Goal: Find specific page/section: Find specific page/section

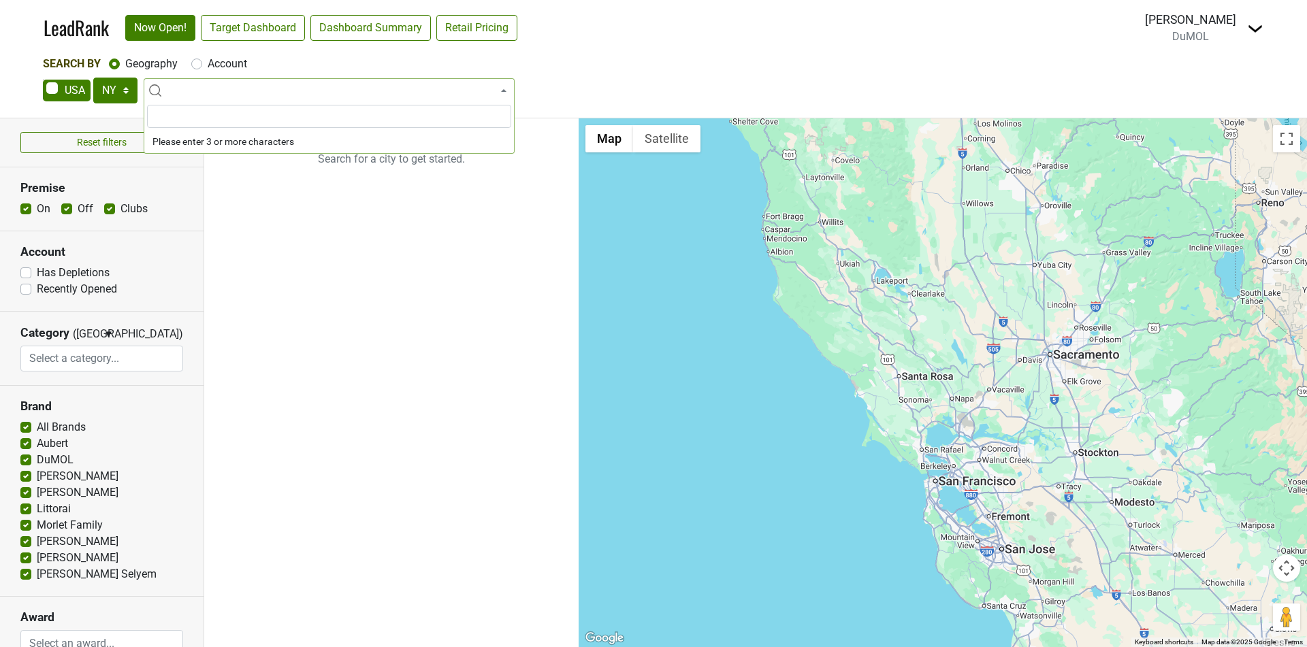
select select "NY"
select select
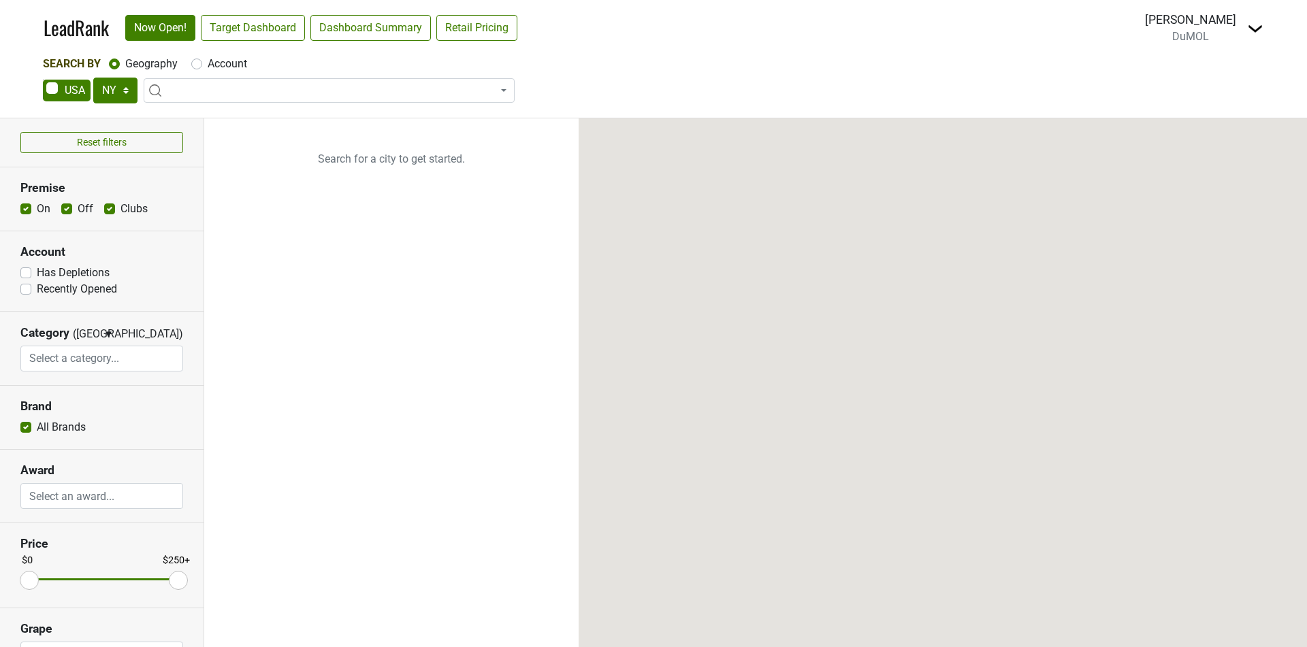
select select "NY"
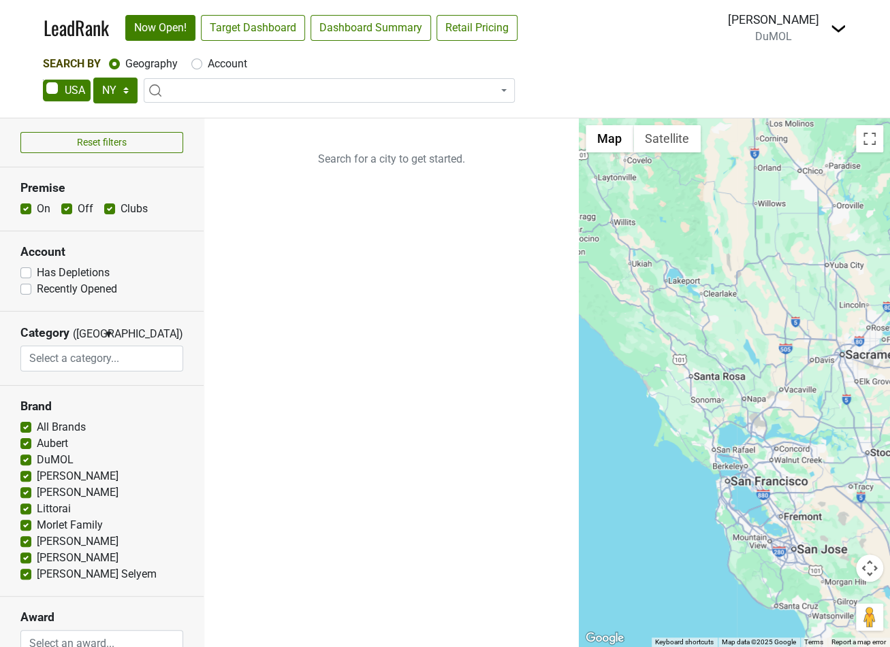
click at [208, 65] on label "Account" at bounding box center [227, 64] width 39 height 16
click at [199, 65] on input "Account" at bounding box center [196, 63] width 11 height 14
radio input "true"
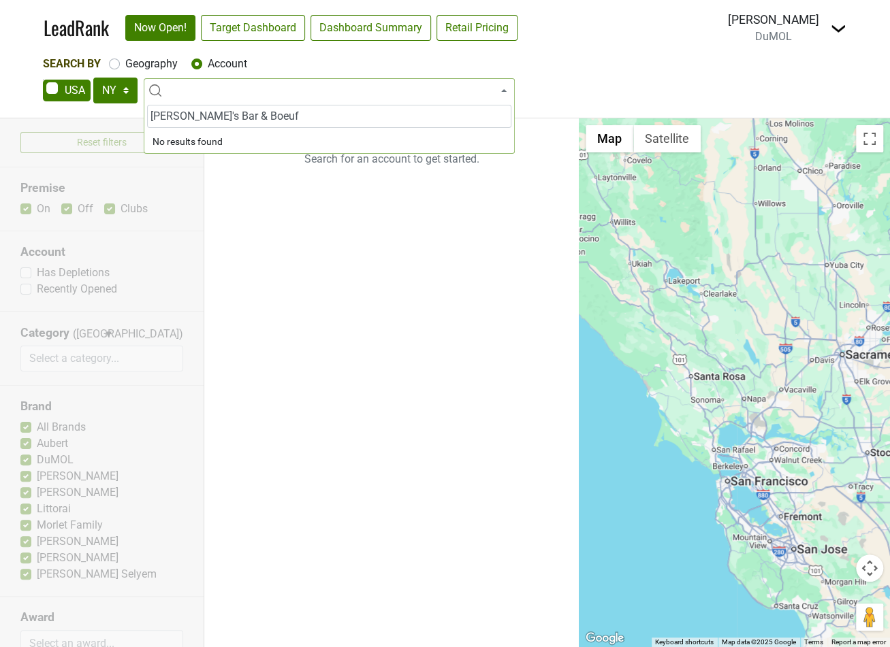
type input "[PERSON_NAME]'s Bar & Boeuf"
click at [120, 92] on select "AK AL AR AZ CA CO CT DC DE FL [GEOGRAPHIC_DATA] HI IA ID IL IN KS [GEOGRAPHIC_D…" at bounding box center [115, 91] width 44 height 26
select select "IL"
click at [93, 78] on select "AK AL AR AZ CA CO CT DC DE FL [GEOGRAPHIC_DATA] HI IA ID IL IN KS [GEOGRAPHIC_D…" at bounding box center [115, 91] width 44 height 26
click at [257, 89] on span at bounding box center [329, 90] width 371 height 25
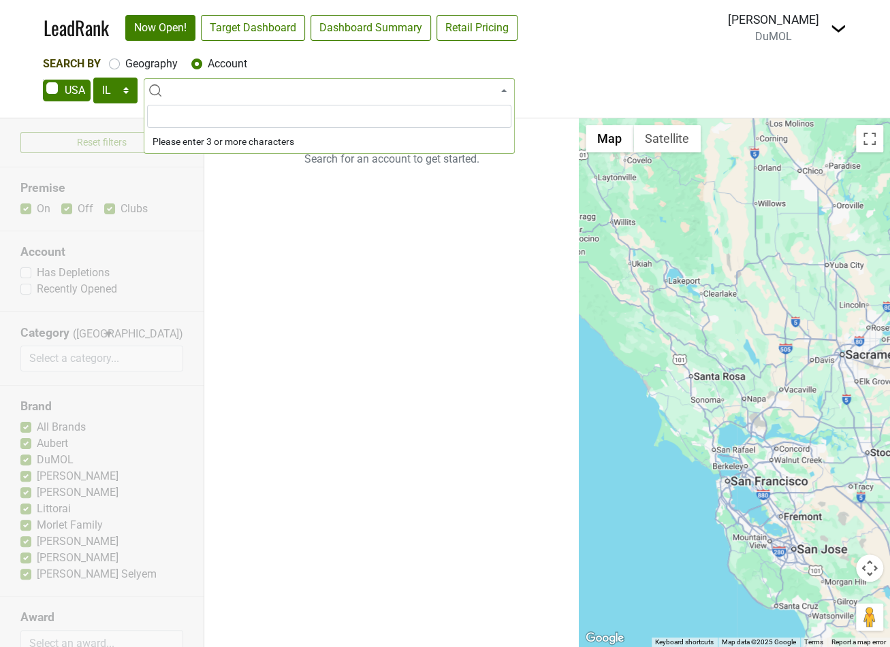
click at [257, 89] on span at bounding box center [329, 90] width 371 height 25
paste input "[PERSON_NAME]'s Bar & Boeuf"
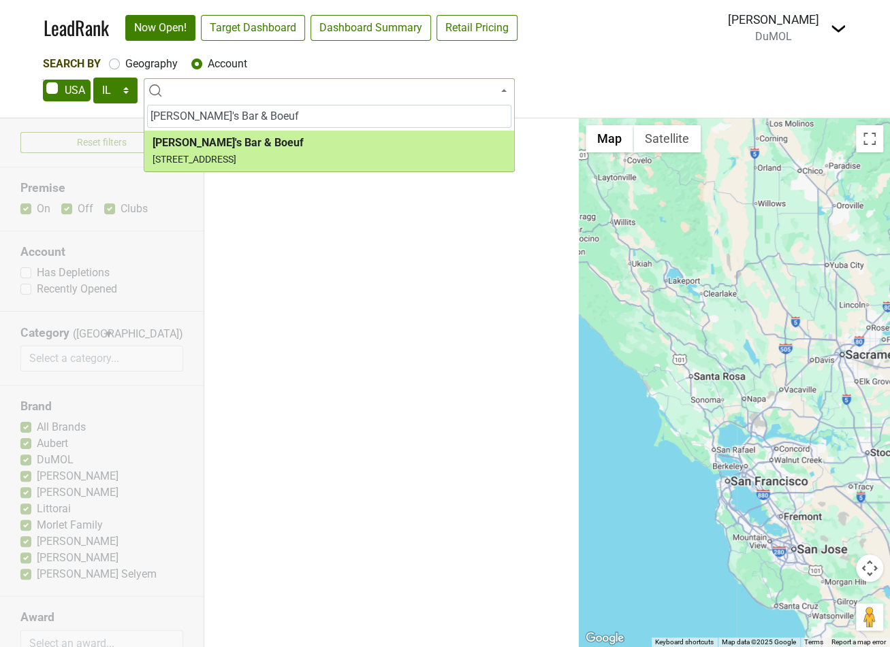
type input "[PERSON_NAME]'s Bar & Boeuf"
select select "263913"
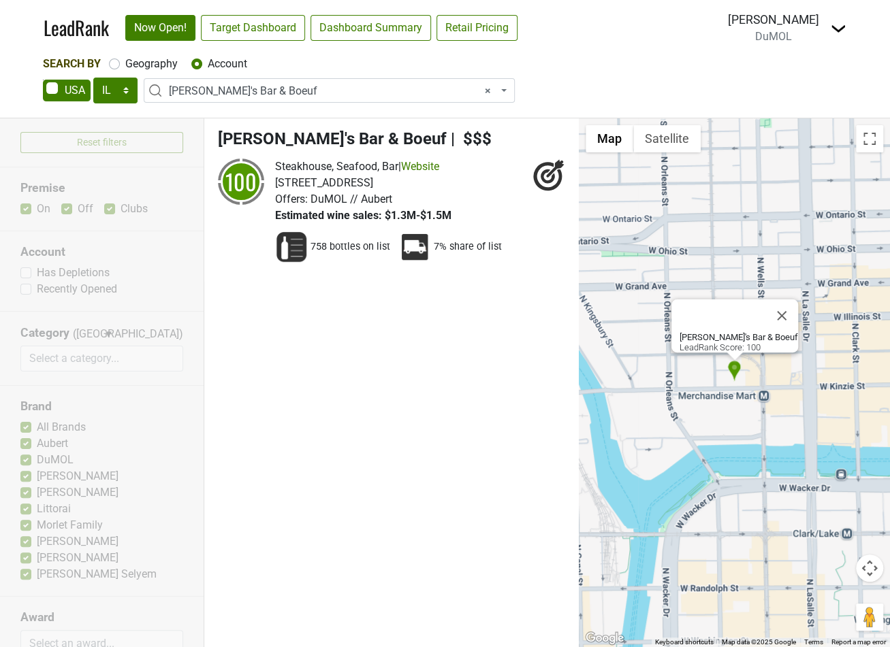
click at [263, 84] on span "× Bavette's Bar & Boeuf" at bounding box center [333, 91] width 329 height 16
click at [356, 314] on ul "[PERSON_NAME]'s Bar & Boeuf | $$$ 100 Steakhouse, Seafood, Bar | Website Offers:" at bounding box center [391, 382] width 374 height 529
drag, startPoint x: 211, startPoint y: 135, endPoint x: 379, endPoint y: 133, distance: 167.5
click at [379, 133] on li "[PERSON_NAME]'s Bar & Boeuf | $$$ 100 Steakhouse, Seafood, Bar | Website Offers:" at bounding box center [391, 199] width 374 height 163
drag, startPoint x: 464, startPoint y: 133, endPoint x: 229, endPoint y: 135, distance: 235.6
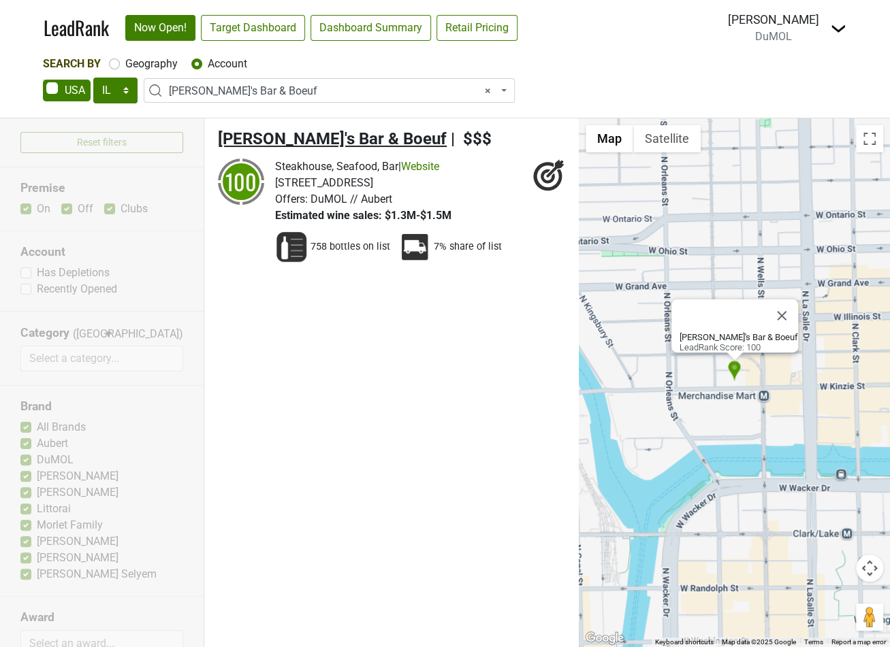
click at [229, 135] on h4 "[PERSON_NAME]'s Bar & Boeuf | $$$" at bounding box center [391, 139] width 347 height 20
click at [115, 97] on select "AK AL AR AZ CA CO CT DC DE FL [GEOGRAPHIC_DATA] HI IA ID IL IN KS [GEOGRAPHIC_D…" at bounding box center [115, 91] width 44 height 26
select select "AK"
click at [93, 78] on select "AK AL AR AZ CA CO CT DC DE FL [GEOGRAPHIC_DATA] HI IA ID IL IN KS [GEOGRAPHIC_D…" at bounding box center [115, 91] width 44 height 26
select select
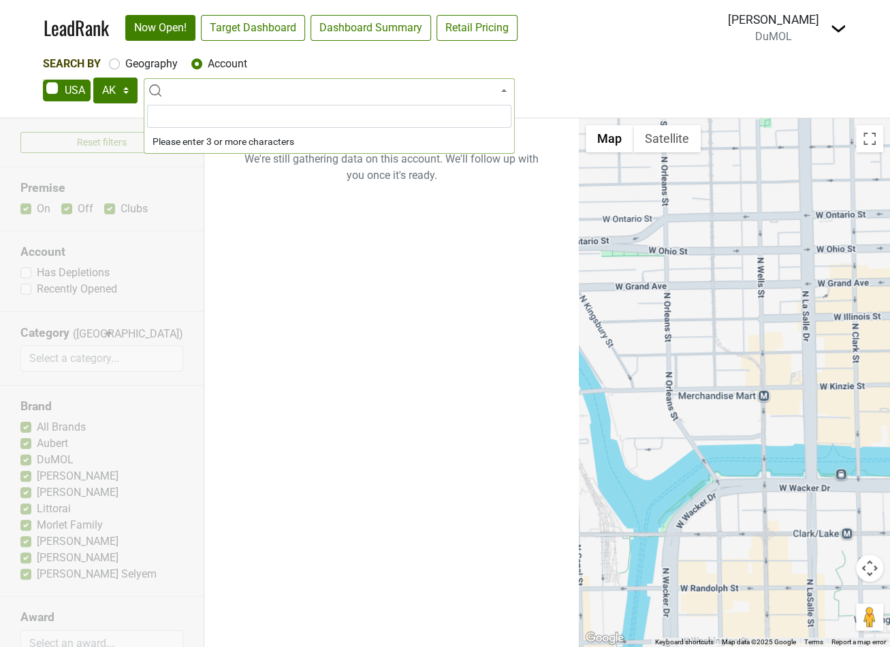
type input "import smoothscroll from 'smoothscroll-polyfill'; import noUiSlider from 'nouis…"
paste input "[PERSON_NAME]'s Bar & Boeuf"
type input "[PERSON_NAME]'s Bar & Boeuf"
